Goal: Transaction & Acquisition: Purchase product/service

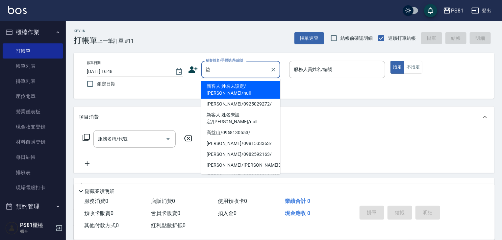
click at [224, 69] on input "益" at bounding box center [235, 70] width 63 height 12
type input "新客人 姓名未設定/ [PERSON_NAME]/null"
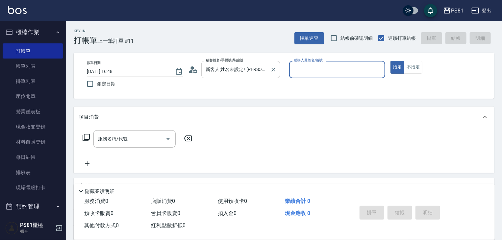
click at [391, 61] on button "指定" at bounding box center [398, 67] width 14 height 13
type button "true"
click at [263, 69] on input "新客人 姓名未設定/ [PERSON_NAME]/null" at bounding box center [235, 70] width 63 height 12
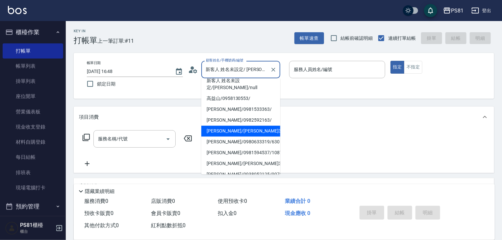
scroll to position [61, 0]
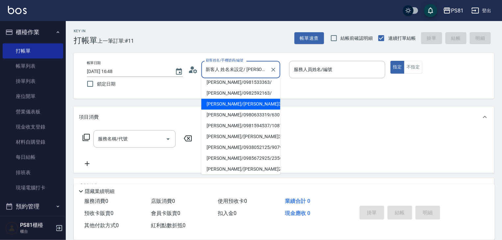
click at [257, 120] on li "[PERSON_NAME]/0981594537/1087" at bounding box center [240, 125] width 79 height 11
type input "[PERSON_NAME]/0981594537/1087"
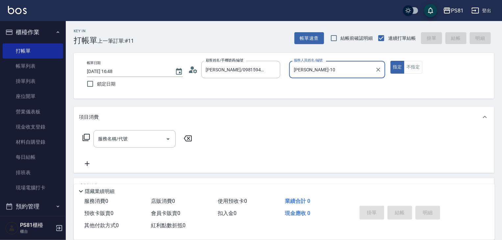
click at [311, 73] on input "[PERSON_NAME]-10" at bounding box center [332, 70] width 80 height 12
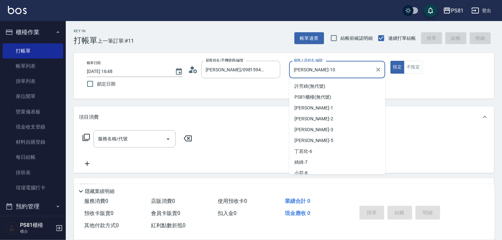
scroll to position [15, 0]
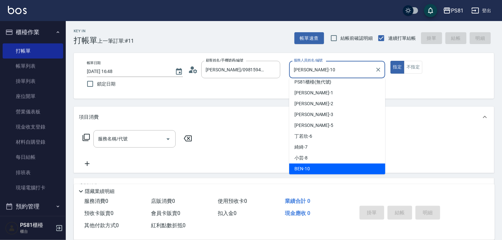
click at [311, 73] on input "[PERSON_NAME]-10" at bounding box center [332, 70] width 80 height 12
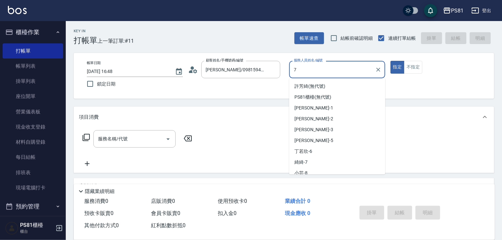
type input "綺綺-7"
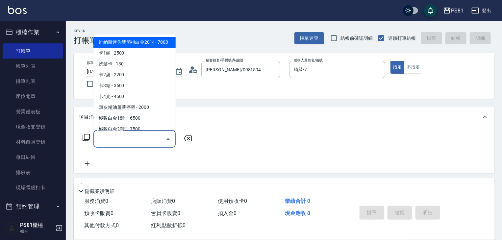
click at [147, 138] on input "服務名稱/代號" at bounding box center [129, 139] width 67 height 12
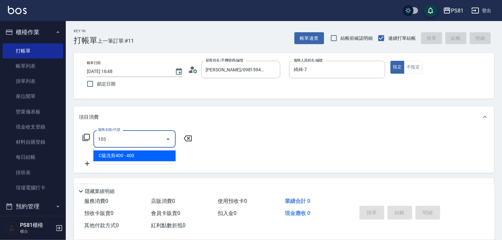
type input "C級洗剪400(103)"
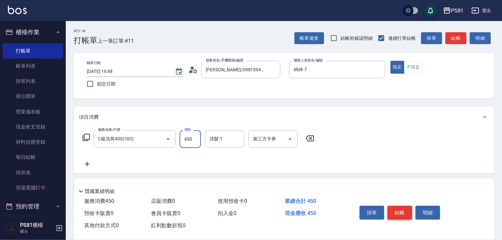
type input "450"
click at [404, 211] on button "結帳" at bounding box center [400, 213] width 25 height 14
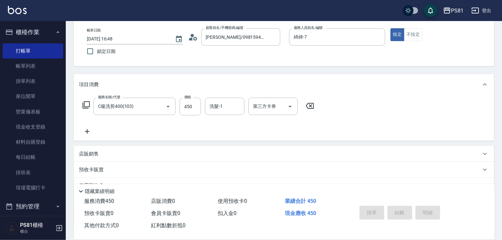
type input "[DATE] 17:23"
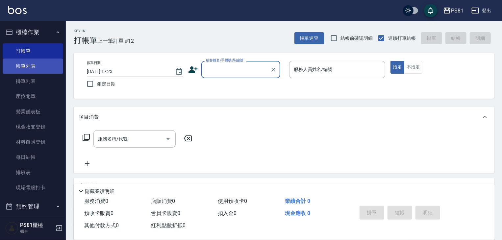
click at [20, 69] on link "帳單列表" at bounding box center [33, 66] width 61 height 15
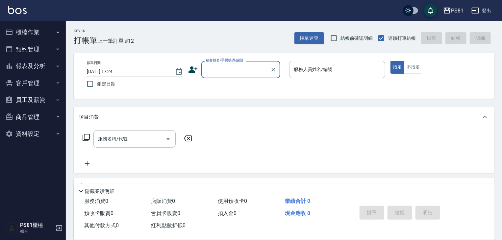
click at [45, 64] on button "報表及分析" at bounding box center [33, 66] width 61 height 17
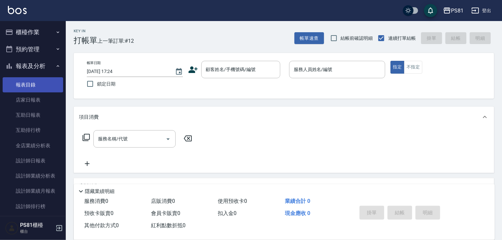
scroll to position [99, 0]
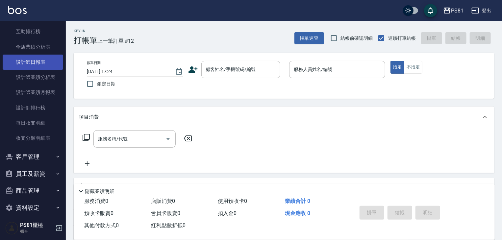
click at [39, 64] on link "設計師日報表" at bounding box center [33, 62] width 61 height 15
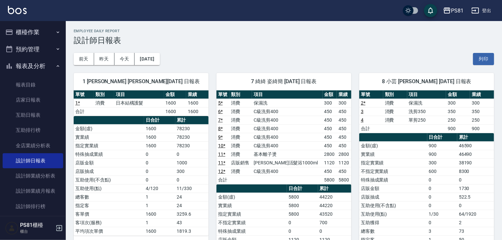
click at [29, 38] on button "櫃檯作業" at bounding box center [33, 32] width 61 height 17
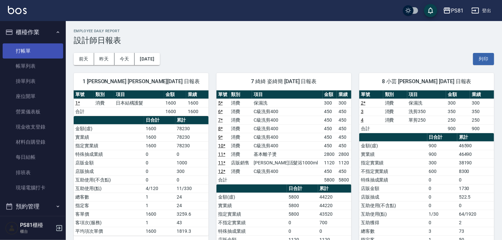
click at [33, 49] on link "打帳單" at bounding box center [33, 50] width 61 height 15
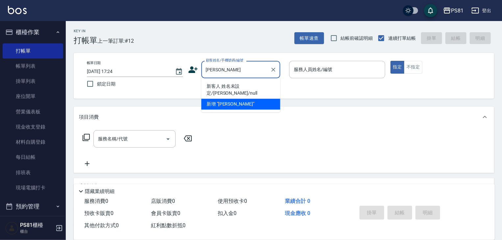
click at [233, 88] on li "新客人 姓名未設定/胡美麗/null" at bounding box center [240, 90] width 79 height 18
type input "新客人 姓名未設定/胡美麗/null"
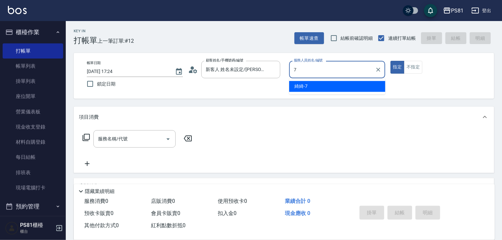
click at [334, 83] on div "綺綺 -7" at bounding box center [337, 86] width 96 height 11
type input "綺綺-7"
click at [132, 139] on input "服務名稱/代號" at bounding box center [129, 139] width 67 height 12
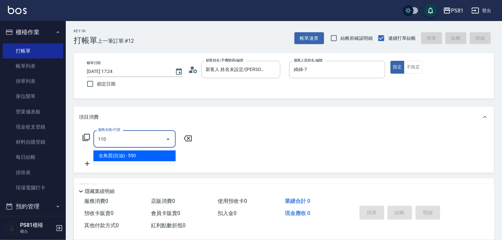
drag, startPoint x: 149, startPoint y: 156, endPoint x: 158, endPoint y: 152, distance: 10.2
click at [149, 156] on span "去角質(抗油) - 550" at bounding box center [134, 156] width 82 height 11
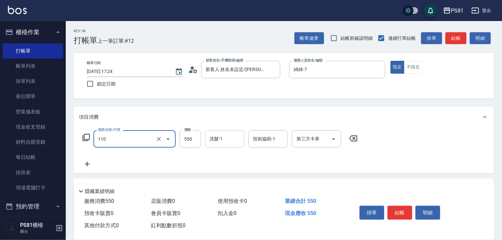
type input "去角質(抗油)(110)"
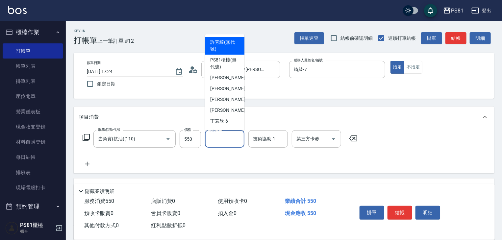
click at [228, 143] on input "洗髮-1" at bounding box center [225, 139] width 34 height 12
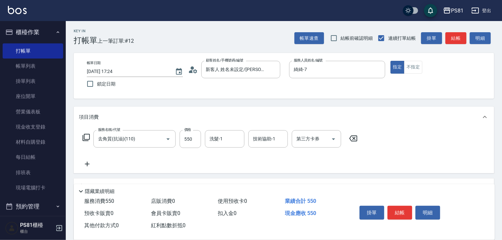
click at [202, 145] on div "服務名稱/代號 去角質(抗油)(110) 服務名稱/代號 價格 550 價格 洗髮-1 洗髮-1 技術協助-1 技術協助-1 第三方卡券 第三方卡券" at bounding box center [220, 139] width 283 height 18
click at [199, 142] on input "550" at bounding box center [190, 139] width 21 height 18
type input "900"
click at [219, 137] on input "洗髮-1" at bounding box center [225, 139] width 34 height 12
click at [220, 144] on input "2" at bounding box center [220, 139] width 24 height 12
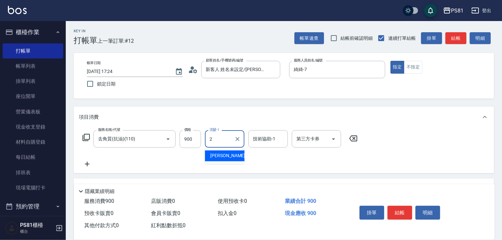
click at [220, 144] on input "2" at bounding box center [220, 139] width 24 height 12
drag, startPoint x: 224, startPoint y: 156, endPoint x: 248, endPoint y: 147, distance: 26.0
click at [224, 156] on div "綺綺 -7" at bounding box center [225, 156] width 40 height 11
type input "綺綺-7"
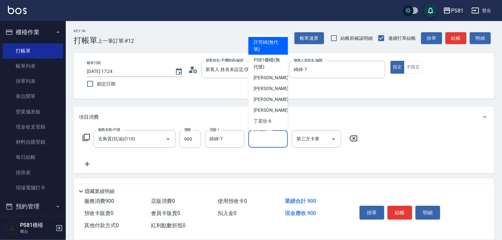
click at [259, 140] on input "技術協助-1" at bounding box center [269, 139] width 34 height 12
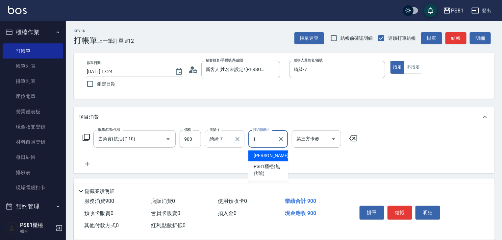
type input "1"
click at [218, 139] on input "綺綺-7" at bounding box center [220, 139] width 24 height 12
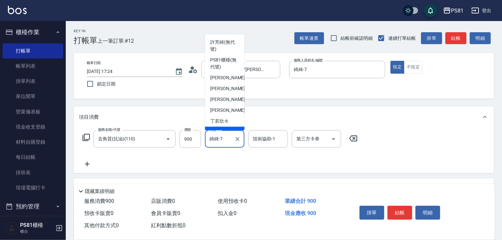
click at [218, 139] on input "綺綺-7" at bounding box center [220, 139] width 24 height 12
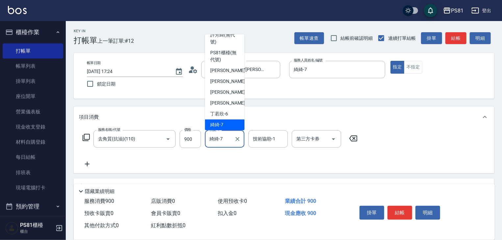
click at [219, 139] on input "綺綺-7" at bounding box center [220, 139] width 24 height 12
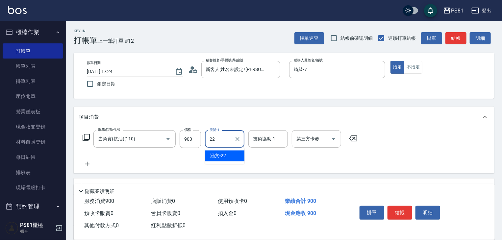
click at [219, 139] on input "22" at bounding box center [220, 139] width 24 height 12
click at [219, 139] on input "232" at bounding box center [220, 139] width 24 height 12
drag, startPoint x: 224, startPoint y: 154, endPoint x: 249, endPoint y: 136, distance: 30.8
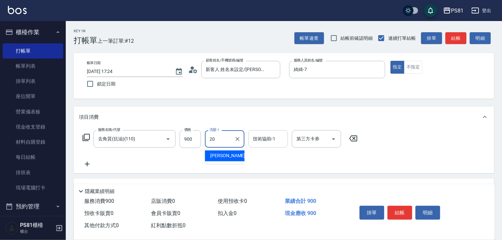
click at [225, 152] on div "妍妍 -20" at bounding box center [225, 156] width 40 height 11
click at [251, 136] on div "技術協助-1" at bounding box center [269, 138] width 40 height 17
type input "妍妍-20"
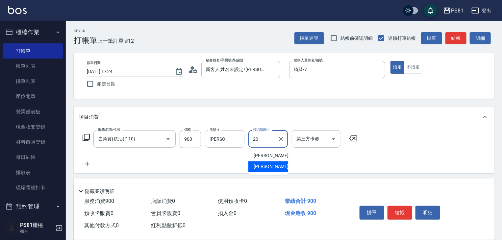
click at [266, 166] on span "妍妍 -20" at bounding box center [274, 167] width 41 height 7
type input "妍妍-20"
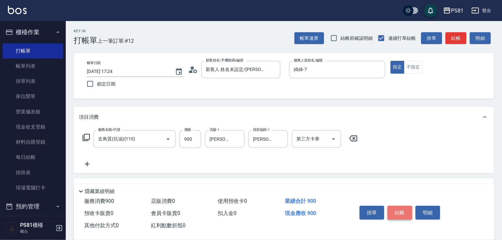
click at [404, 206] on button "結帳" at bounding box center [400, 213] width 25 height 14
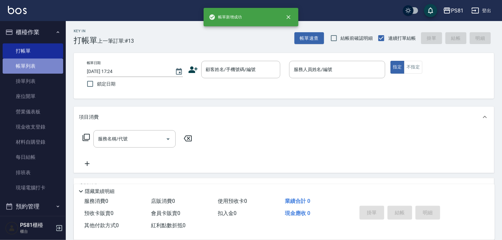
click at [46, 62] on link "帳單列表" at bounding box center [33, 66] width 61 height 15
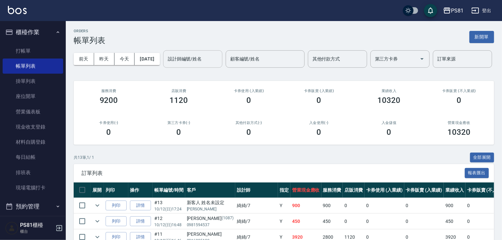
click at [163, 68] on div "設計師編號/姓名" at bounding box center [192, 58] width 59 height 17
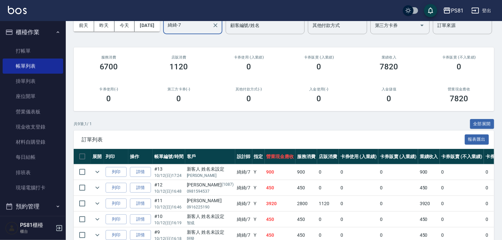
scroll to position [33, 0]
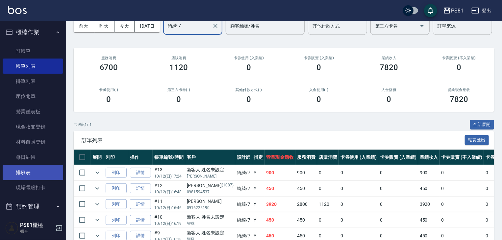
type input "綺綺-7"
click at [25, 176] on link "排班表" at bounding box center [33, 172] width 61 height 15
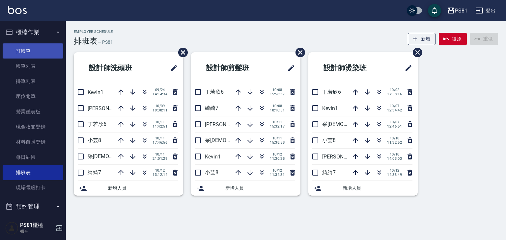
click at [39, 54] on link "打帳單" at bounding box center [33, 50] width 61 height 15
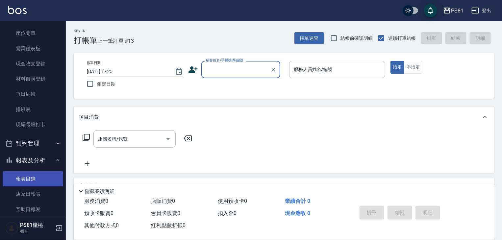
scroll to position [66, 0]
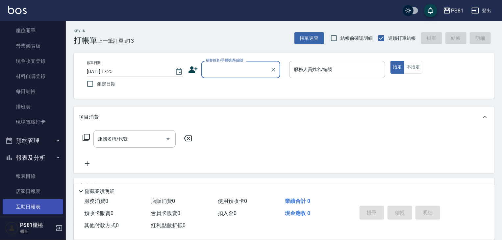
click at [42, 205] on link "互助日報表" at bounding box center [33, 207] width 61 height 15
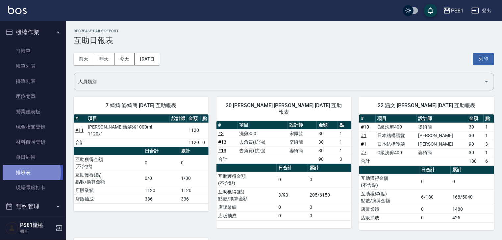
click at [22, 173] on link "排班表" at bounding box center [33, 172] width 61 height 15
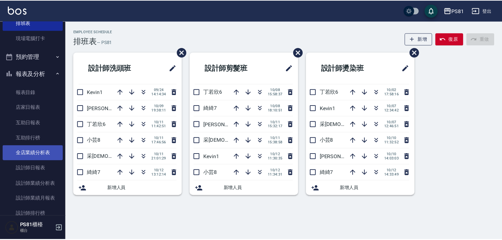
scroll to position [165, 0]
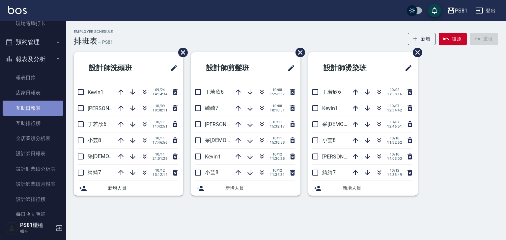
click at [42, 112] on link "互助日報表" at bounding box center [33, 108] width 61 height 15
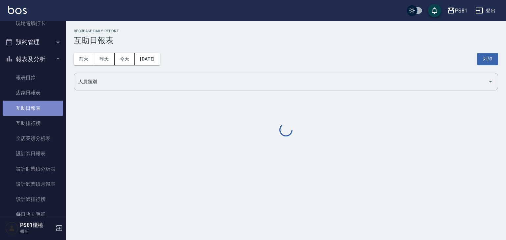
click at [42, 112] on link "互助日報表" at bounding box center [33, 108] width 61 height 15
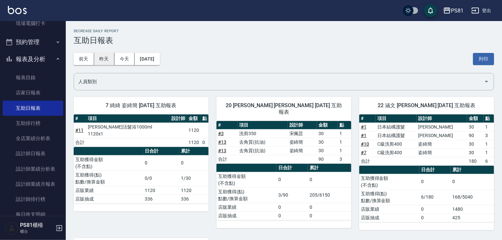
click at [106, 59] on button "昨天" at bounding box center [104, 59] width 20 height 12
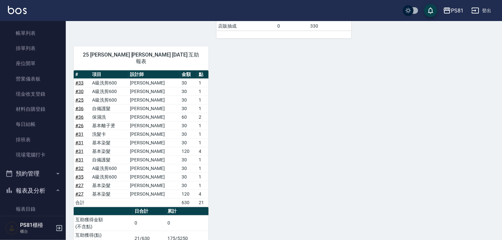
scroll to position [307, 0]
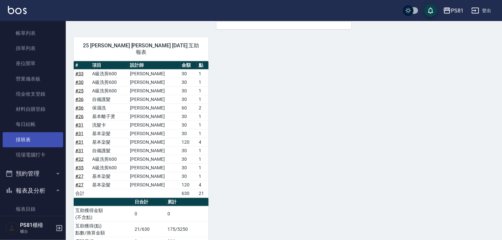
click at [40, 136] on link "排班表" at bounding box center [33, 139] width 61 height 15
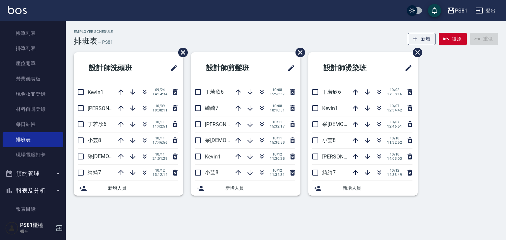
drag, startPoint x: 450, startPoint y: 205, endPoint x: 469, endPoint y: 237, distance: 37.4
click at [469, 237] on div "Employee Schedule 排班表 — PS81 新增 復原 重做 設計師洗頭班 Kevin1 09/24 14:14:34 晏菱3 10/09 19…" at bounding box center [253, 120] width 506 height 240
click at [468, 237] on div "Employee Schedule 排班表 — PS81 新增 復原 重做 設計師洗頭班 Kevin1 09/24 14:14:34 晏菱3 10/09 19…" at bounding box center [253, 120] width 506 height 240
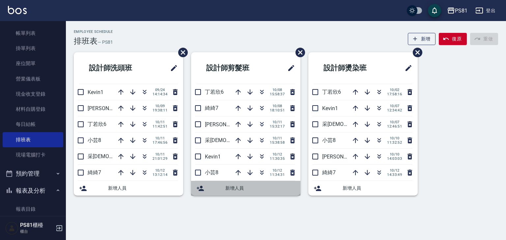
click at [299, 194] on div "新增人員" at bounding box center [245, 188] width 109 height 15
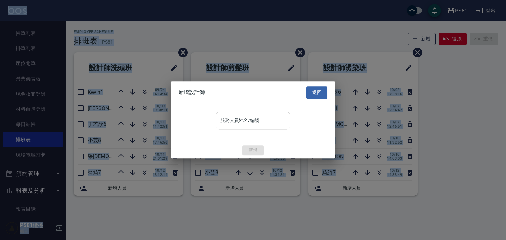
click at [297, 197] on div at bounding box center [253, 120] width 506 height 240
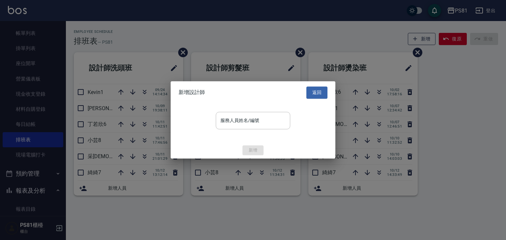
click at [264, 217] on div at bounding box center [253, 120] width 506 height 240
click at [321, 90] on button "返回" at bounding box center [316, 93] width 21 height 12
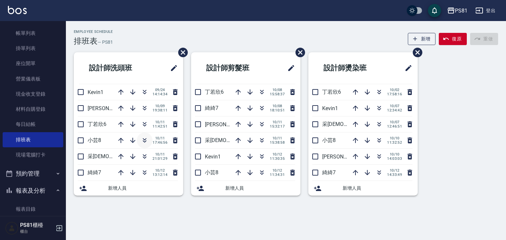
click at [144, 140] on icon "button" at bounding box center [145, 141] width 8 height 8
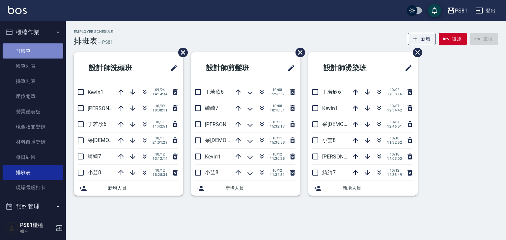
click at [48, 50] on link "打帳單" at bounding box center [33, 50] width 61 height 15
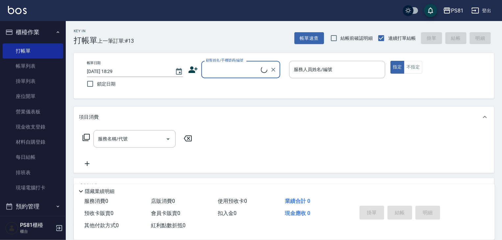
click at [239, 76] on div "顧客姓名/手機號碼/編號" at bounding box center [240, 69] width 79 height 17
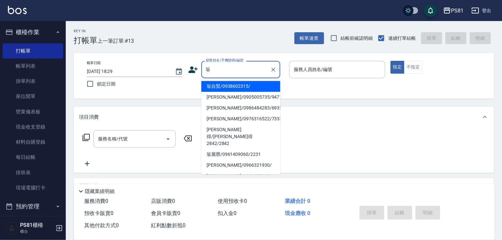
click at [234, 86] on li "翁自賢/0938602315/" at bounding box center [240, 86] width 79 height 11
type input "翁自賢/0938602315/"
type input "小芸-8"
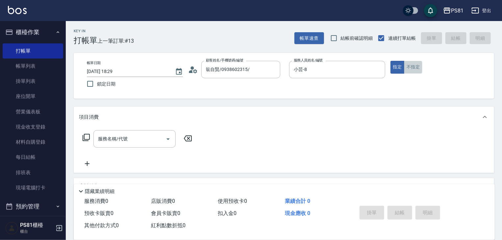
drag, startPoint x: 415, startPoint y: 66, endPoint x: 278, endPoint y: 49, distance: 138.0
click at [414, 66] on button "不指定" at bounding box center [413, 67] width 18 height 13
click at [133, 143] on input "服務名稱/代號" at bounding box center [129, 139] width 67 height 12
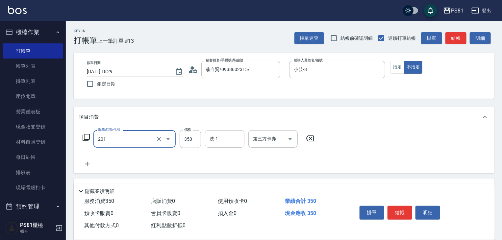
type input "洗剪350(201)"
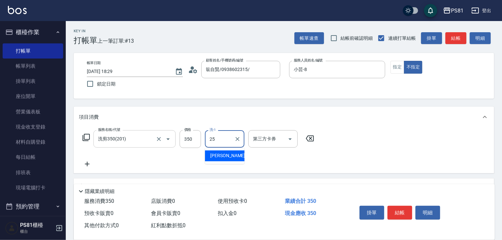
type input "妮可-25"
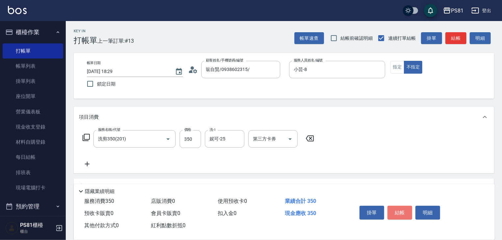
click at [404, 210] on button "結帳" at bounding box center [400, 213] width 25 height 14
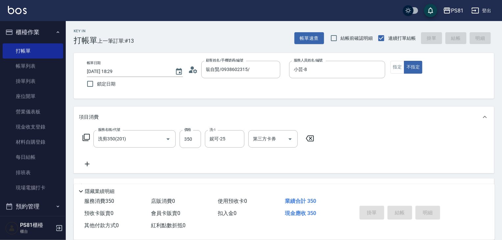
type input "2025/10/12 18:30"
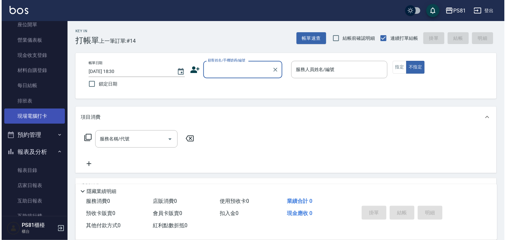
scroll to position [99, 0]
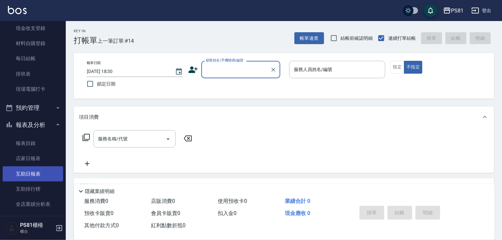
click at [41, 177] on link "互助日報表" at bounding box center [33, 174] width 61 height 15
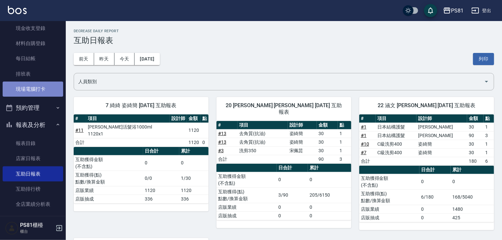
click at [45, 87] on link "現場電腦打卡" at bounding box center [33, 89] width 61 height 15
